Goal: Task Accomplishment & Management: Manage account settings

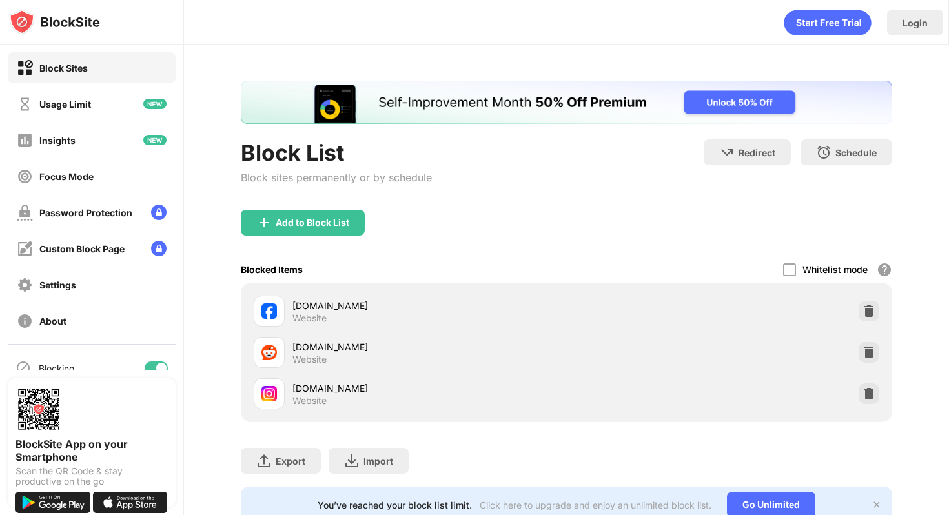
click at [150, 368] on div at bounding box center [156, 367] width 23 height 13
click at [164, 360] on div "Blocking" at bounding box center [92, 367] width 168 height 31
click at [158, 365] on div at bounding box center [156, 367] width 23 height 13
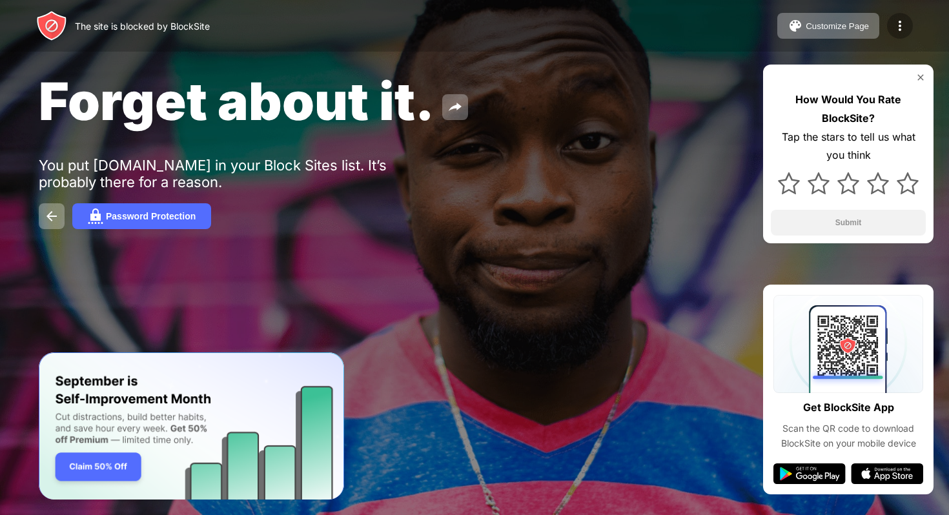
click at [900, 23] on img at bounding box center [899, 25] width 15 height 15
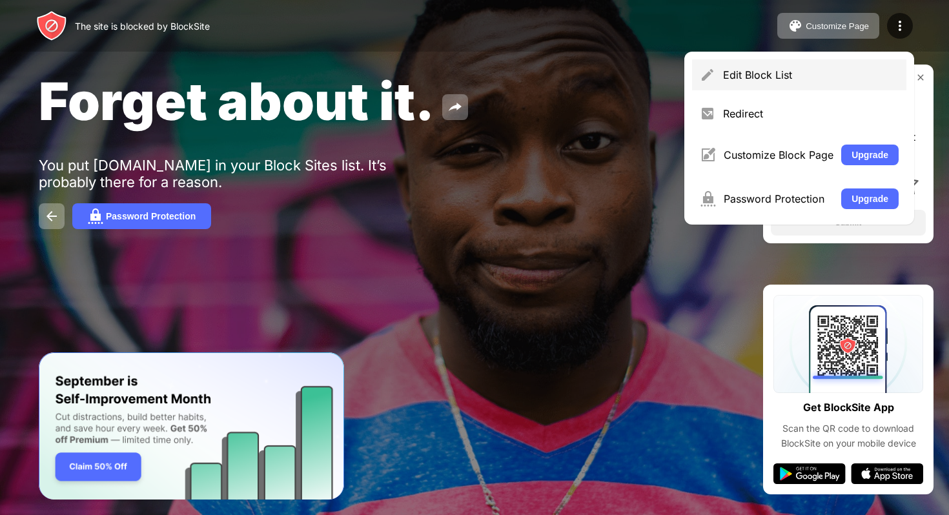
click at [785, 77] on div "Edit Block List" at bounding box center [811, 74] width 176 height 13
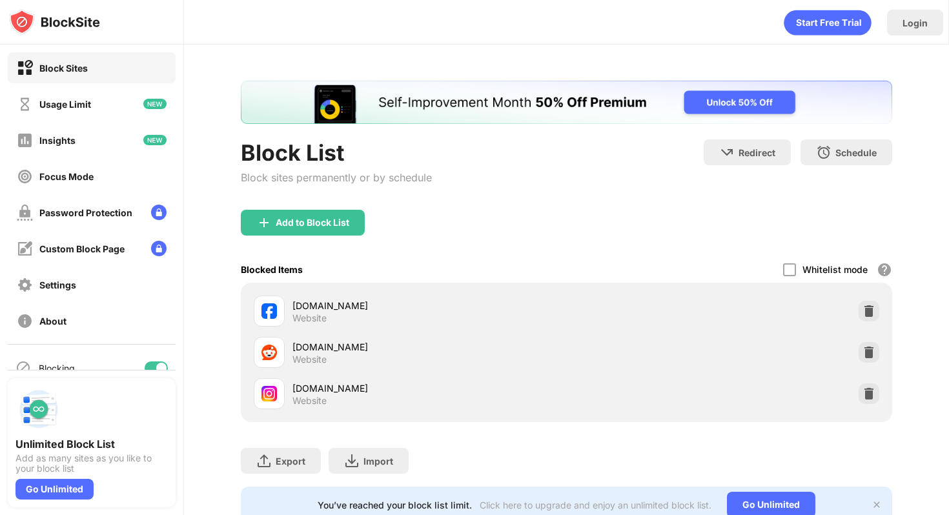
click at [154, 370] on div at bounding box center [92, 370] width 168 height 1
click at [154, 365] on div at bounding box center [156, 367] width 23 height 13
